Goal: Transaction & Acquisition: Book appointment/travel/reservation

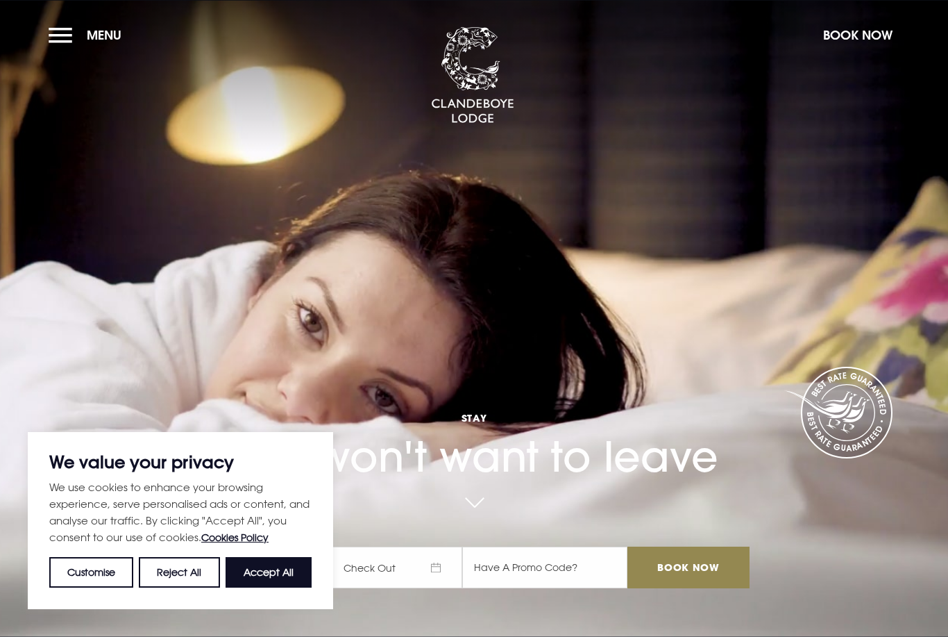
click at [274, 577] on button "Accept All" at bounding box center [269, 572] width 86 height 31
checkbox input "true"
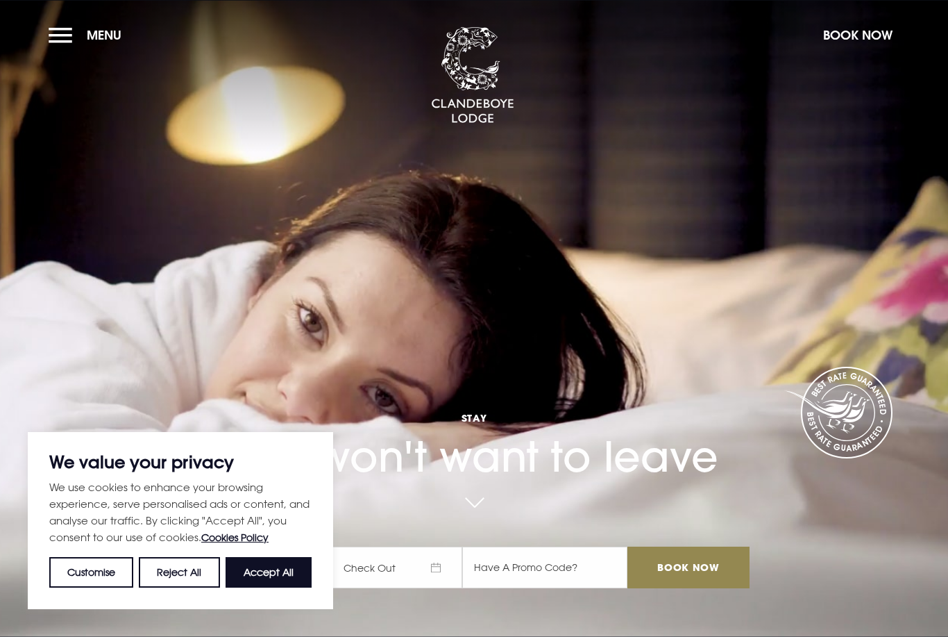
checkbox input "true"
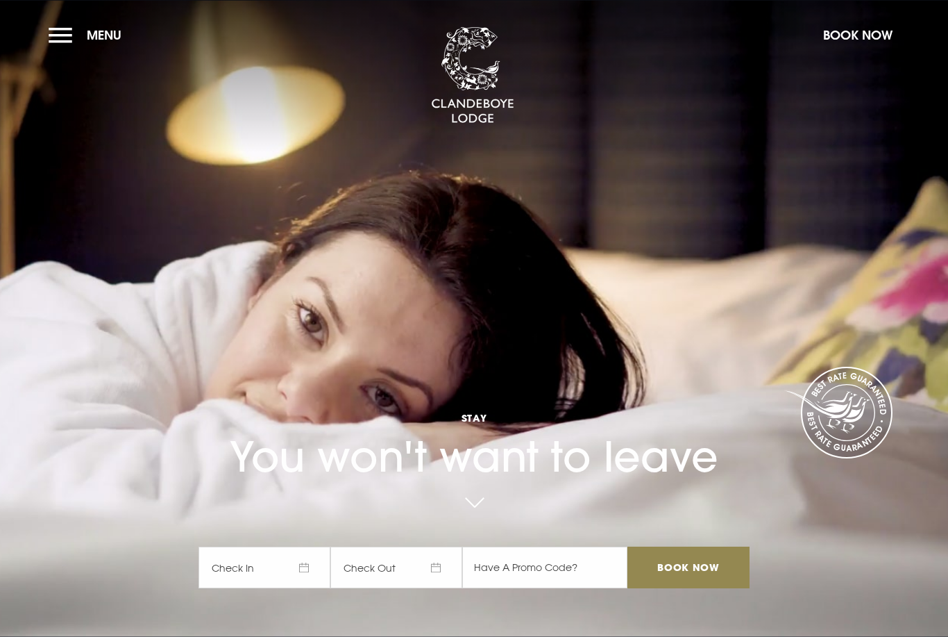
click at [860, 40] on button "Book Now" at bounding box center [858, 35] width 83 height 30
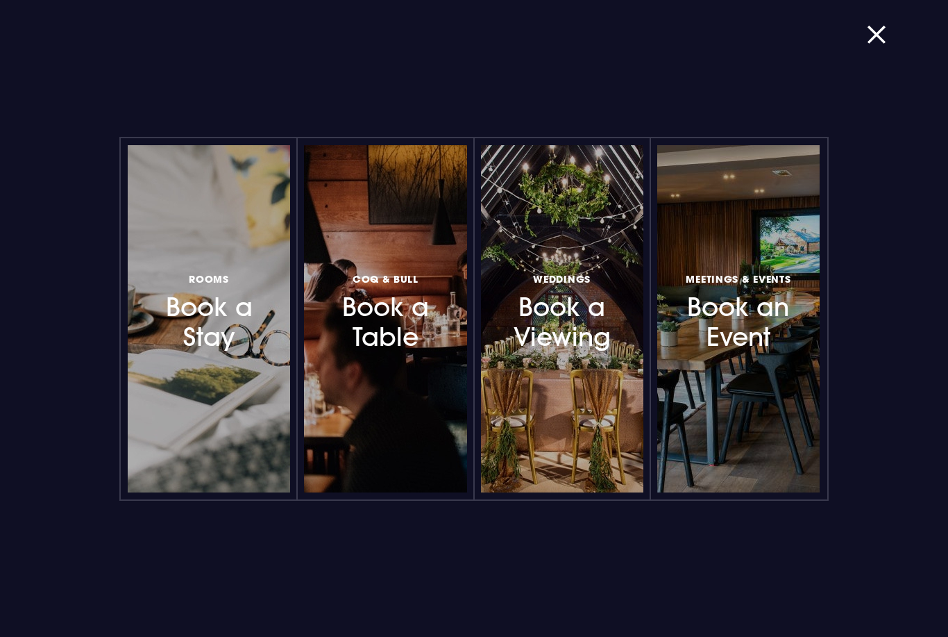
click at [220, 353] on h3 "Rooms Book a Stay" at bounding box center [209, 311] width 110 height 83
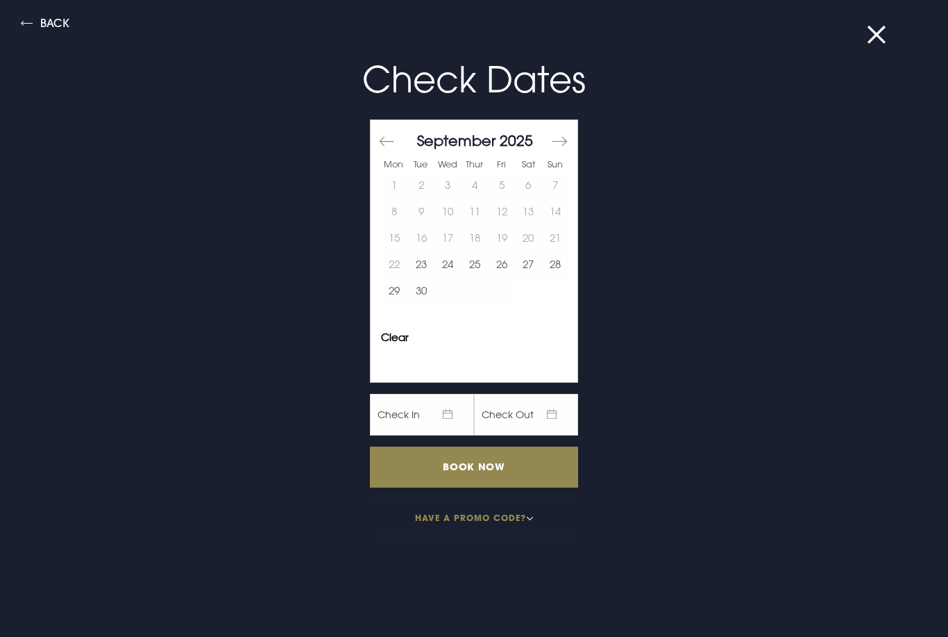
click at [502, 274] on button "26" at bounding box center [501, 264] width 27 height 26
click at [529, 274] on button "27" at bounding box center [528, 264] width 27 height 26
click at [508, 469] on input "Book Now" at bounding box center [474, 466] width 208 height 41
click at [535, 266] on button "27" at bounding box center [528, 264] width 27 height 26
click at [559, 269] on button "28" at bounding box center [555, 264] width 27 height 26
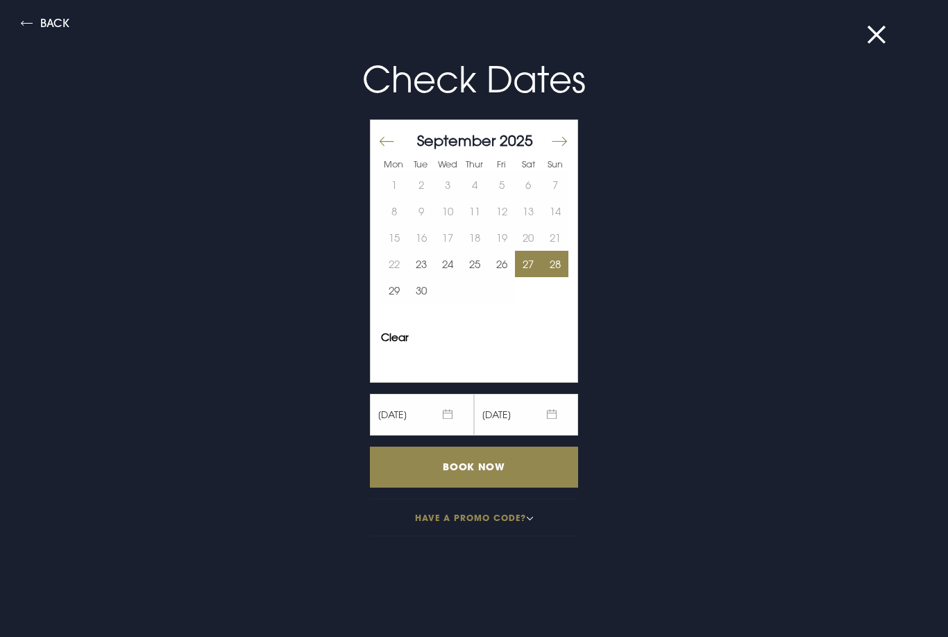
click at [530, 475] on input "Book Now" at bounding box center [474, 466] width 208 height 41
click at [505, 271] on button "26" at bounding box center [501, 264] width 27 height 26
click at [527, 271] on button "27" at bounding box center [528, 264] width 27 height 26
click at [566, 135] on button "Move forward to switch to the next month." at bounding box center [559, 141] width 17 height 29
click at [504, 187] on button "3" at bounding box center [501, 184] width 27 height 26
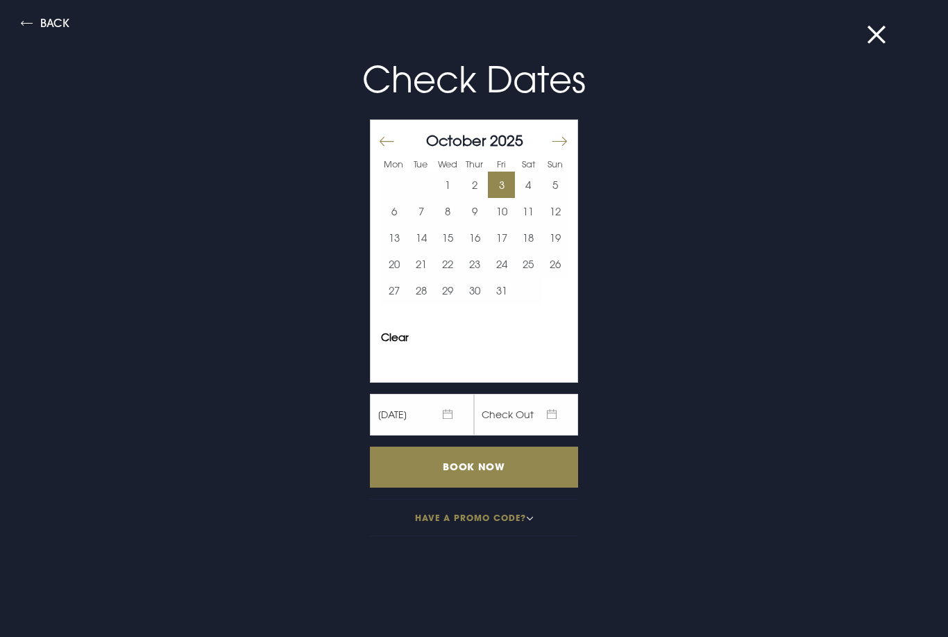
click at [529, 192] on button "4" at bounding box center [528, 184] width 27 height 26
click at [472, 465] on input "Book Now" at bounding box center [474, 466] width 208 height 41
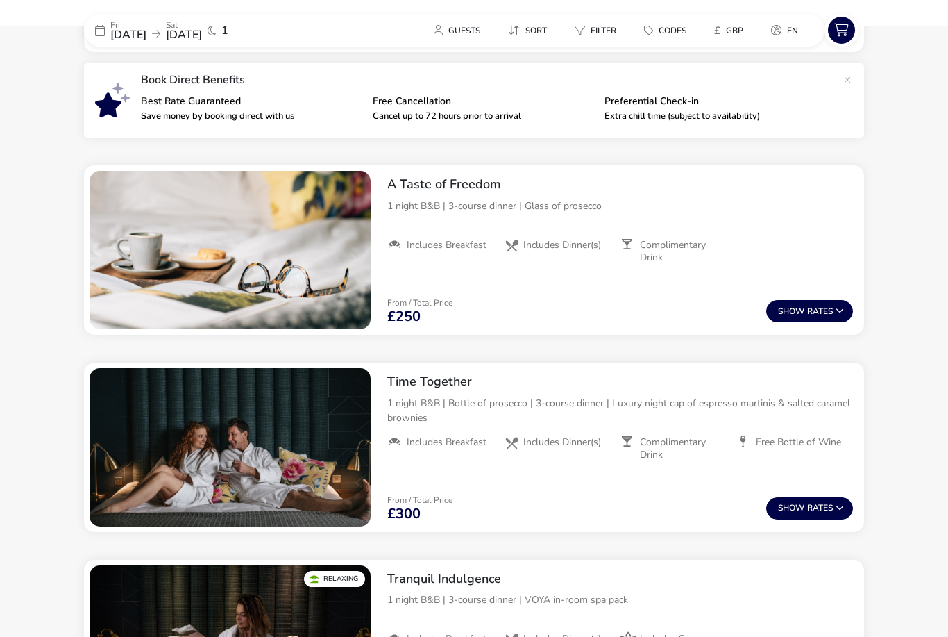
scroll to position [471, 0]
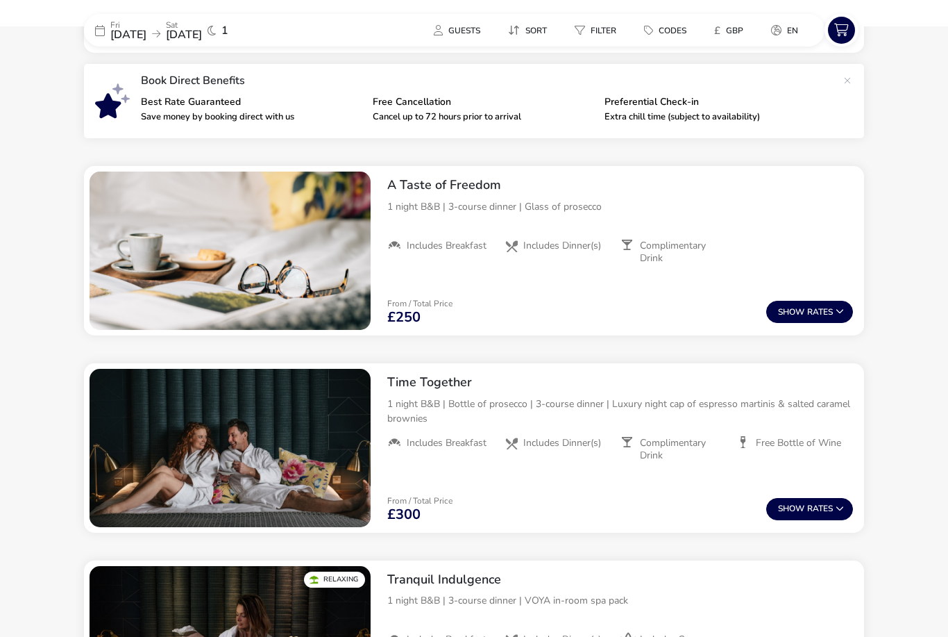
click at [829, 312] on button "Show Rates" at bounding box center [810, 312] width 87 height 22
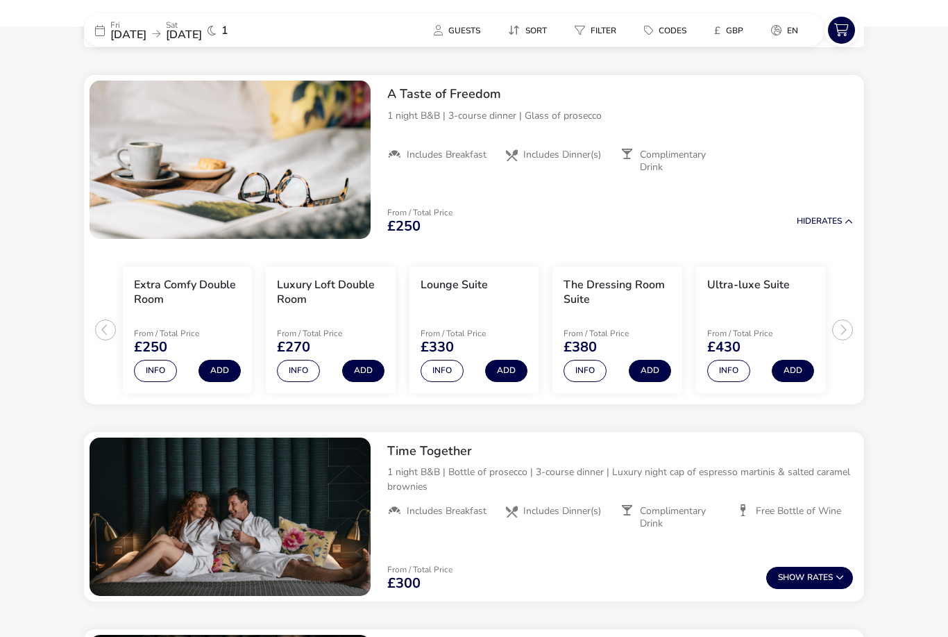
scroll to position [566, 0]
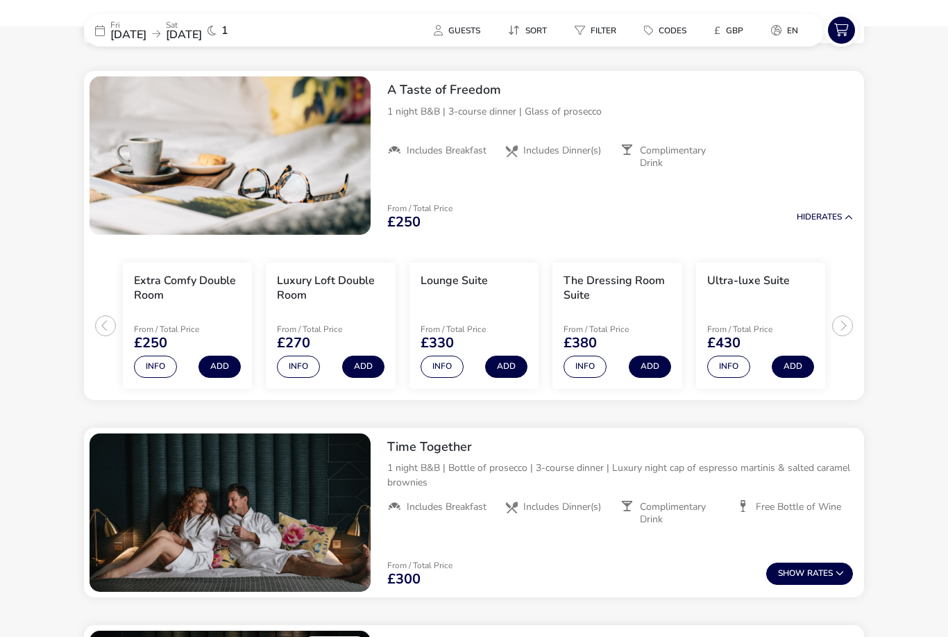
click at [302, 365] on button "Info" at bounding box center [298, 366] width 43 height 22
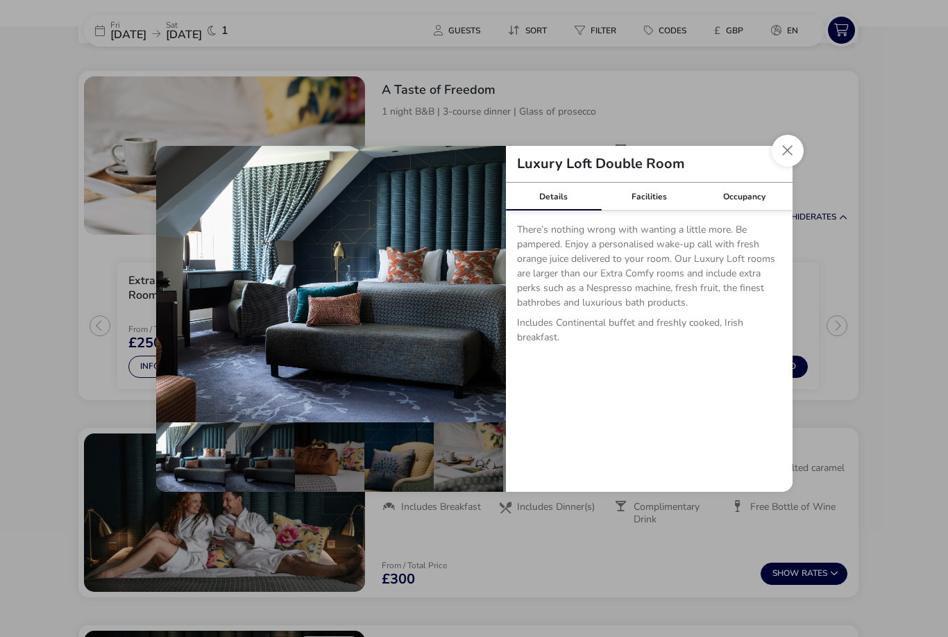
click at [180, 278] on button "details" at bounding box center [177, 284] width 28 height 28
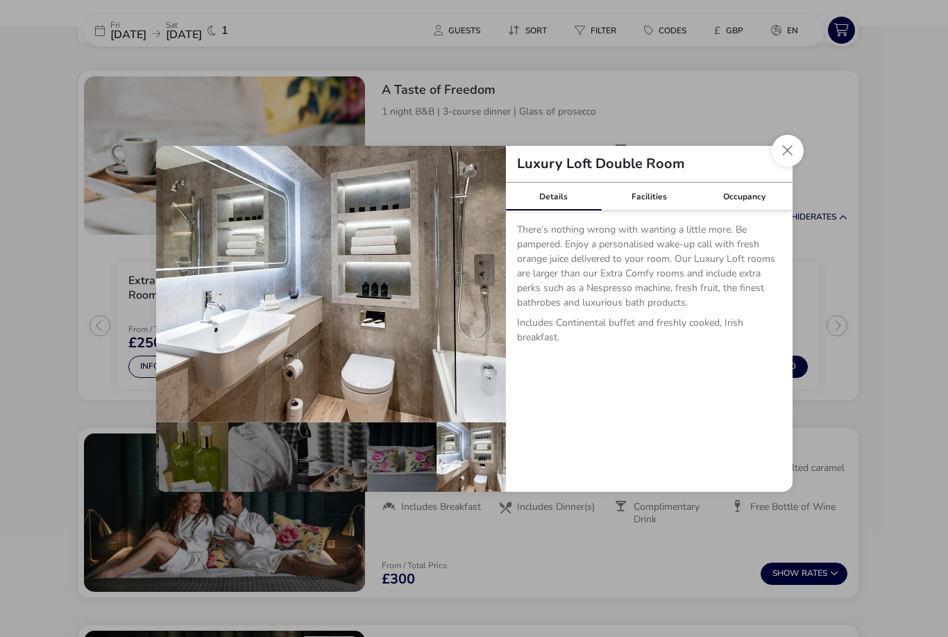
click at [177, 284] on button "details" at bounding box center [177, 284] width 28 height 28
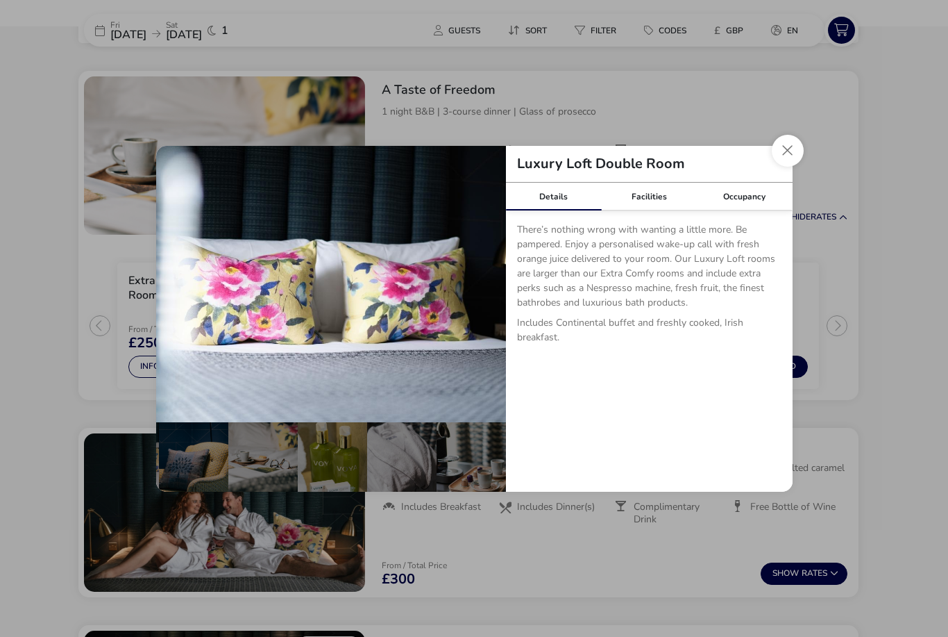
click at [171, 283] on button "details" at bounding box center [177, 284] width 28 height 28
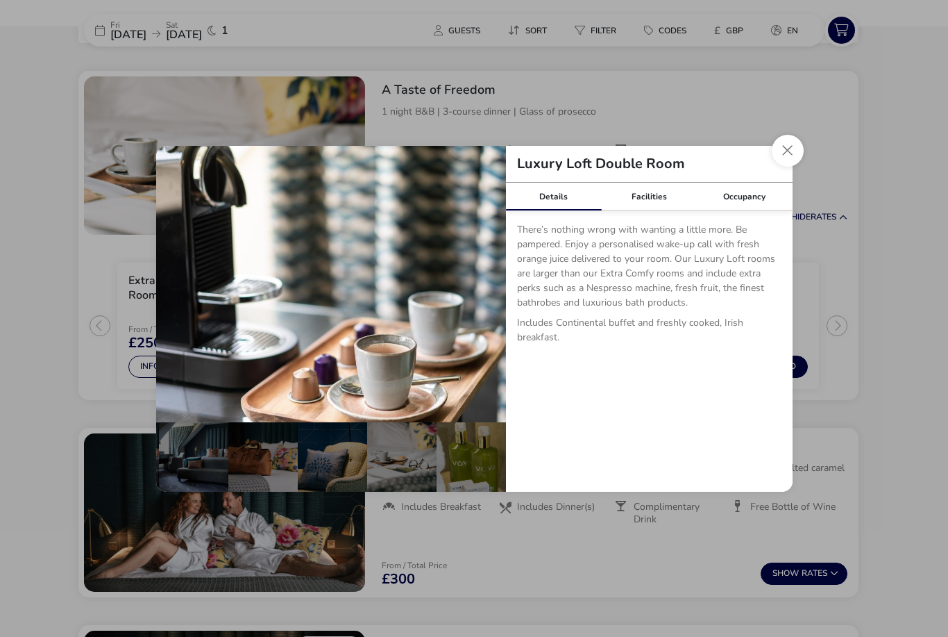
click at [169, 285] on button "details" at bounding box center [177, 284] width 28 height 28
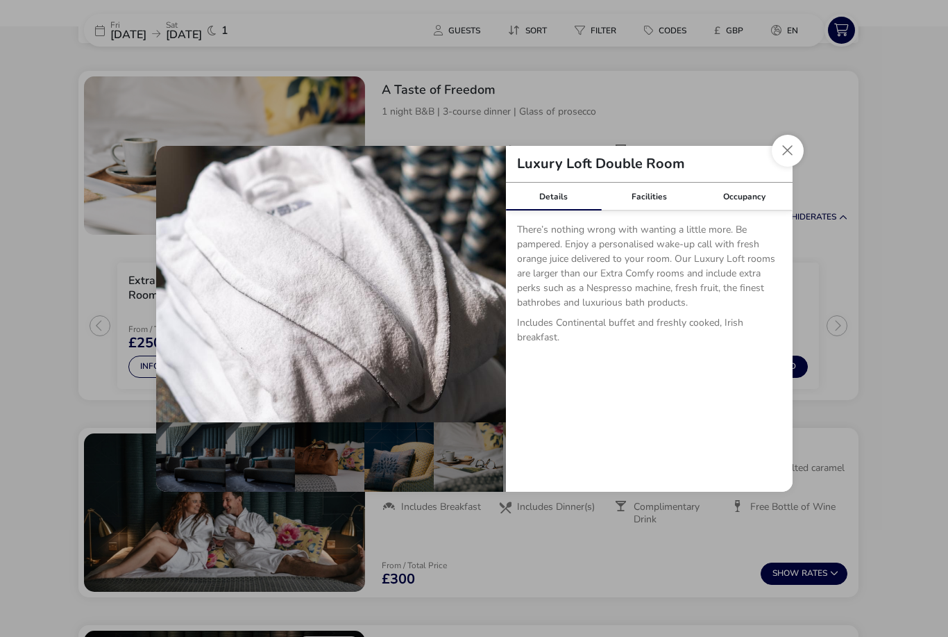
click at [174, 293] on button "details" at bounding box center [177, 284] width 28 height 28
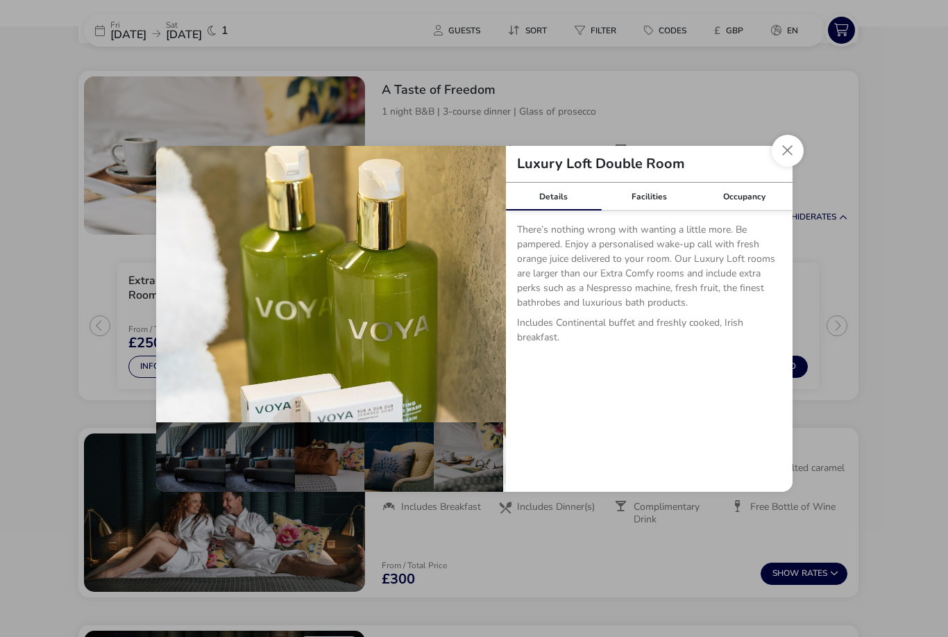
click at [175, 294] on button "details" at bounding box center [177, 284] width 28 height 28
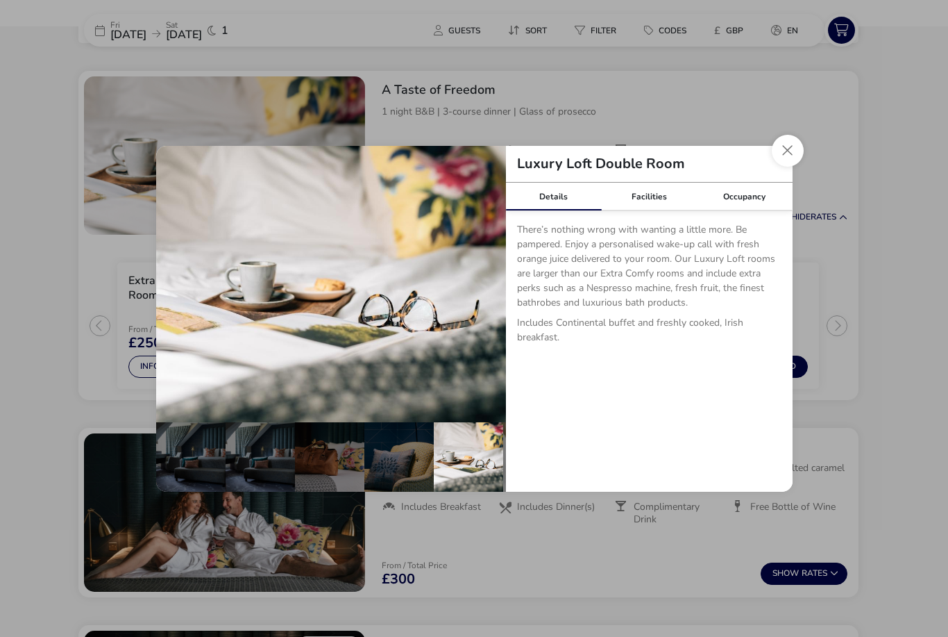
click at [177, 294] on button "details" at bounding box center [177, 284] width 28 height 28
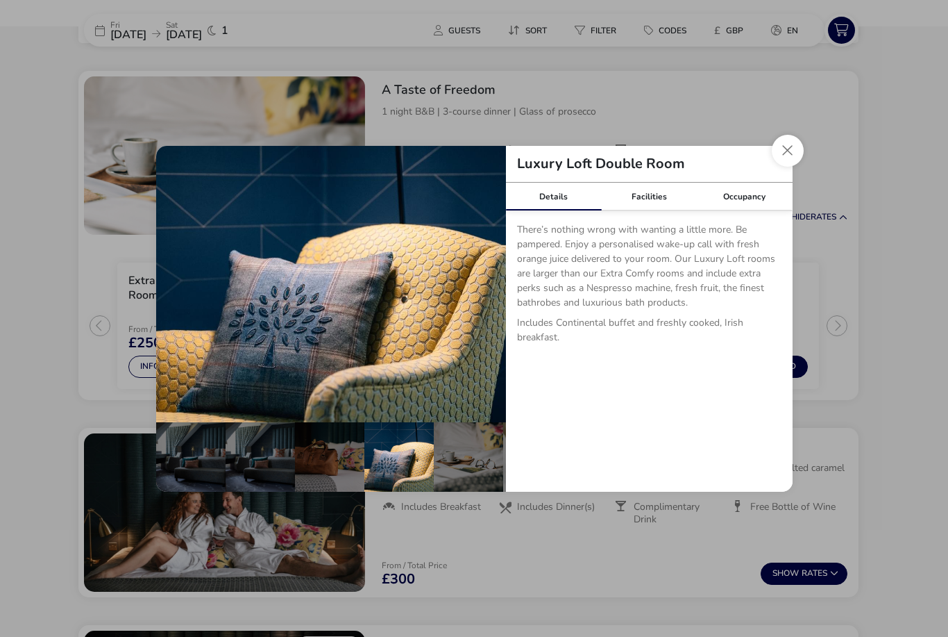
click at [789, 153] on button "Close dialog" at bounding box center [788, 151] width 32 height 32
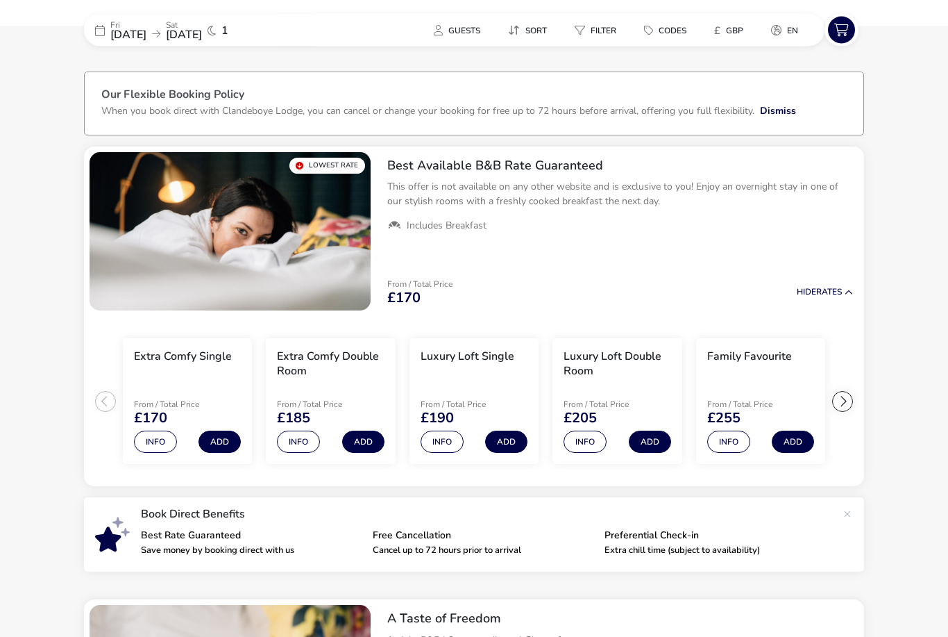
scroll to position [36, 0]
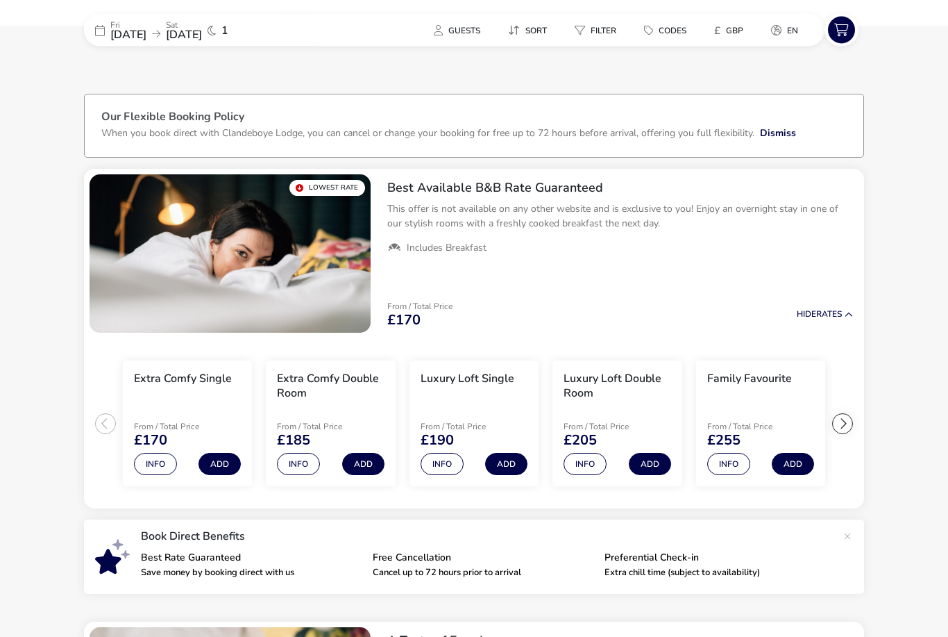
scroll to position [0, 0]
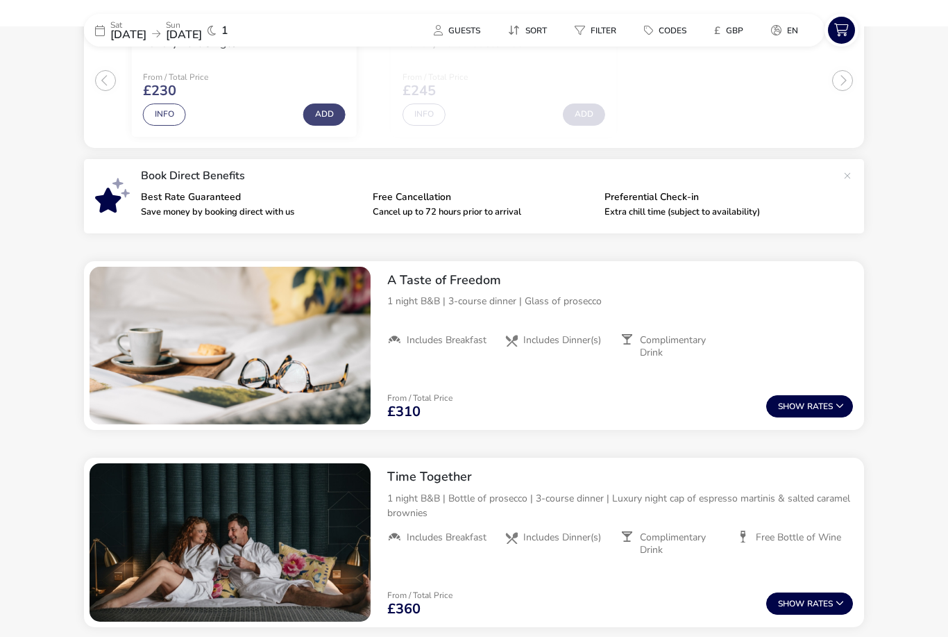
scroll to position [330, 0]
